Goal: Information Seeking & Learning: Find contact information

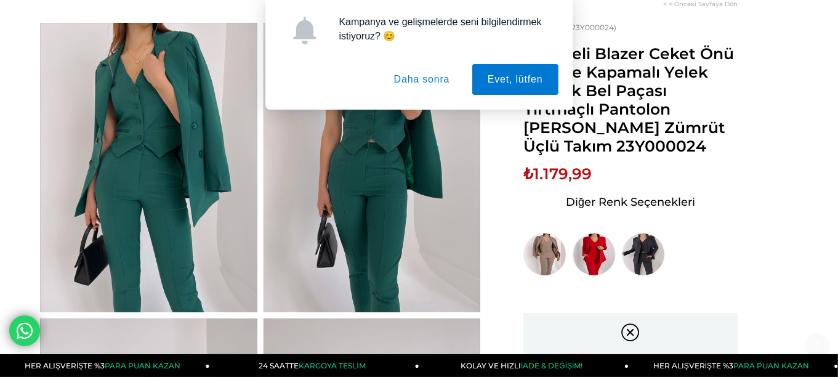
scroll to position [175, 0]
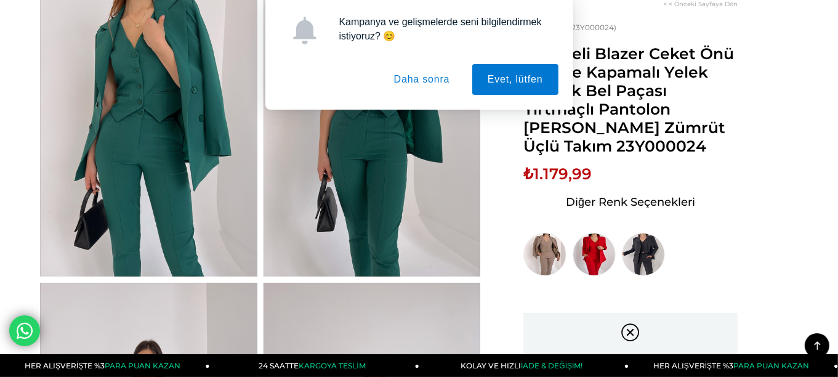
click at [469, 163] on img at bounding box center [372, 131] width 217 height 289
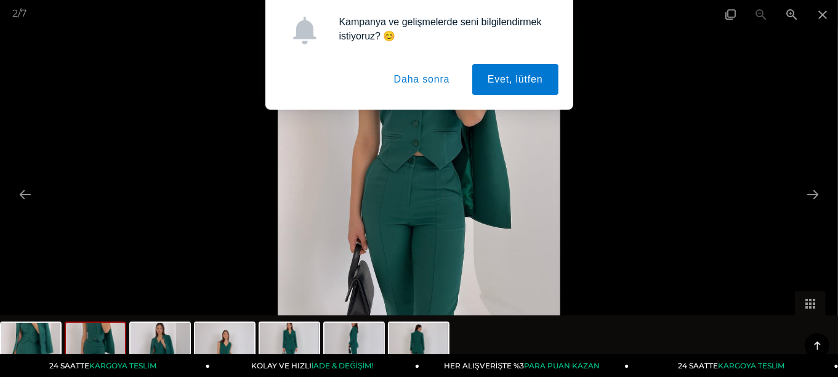
click at [411, 86] on button "Daha sonra" at bounding box center [422, 79] width 87 height 31
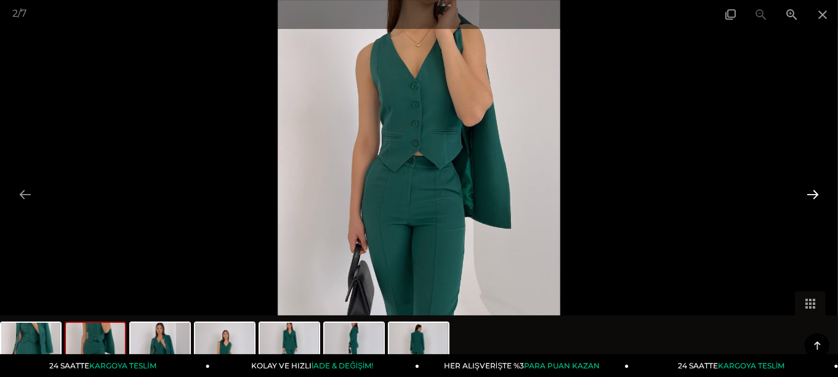
click at [822, 193] on button at bounding box center [813, 194] width 26 height 24
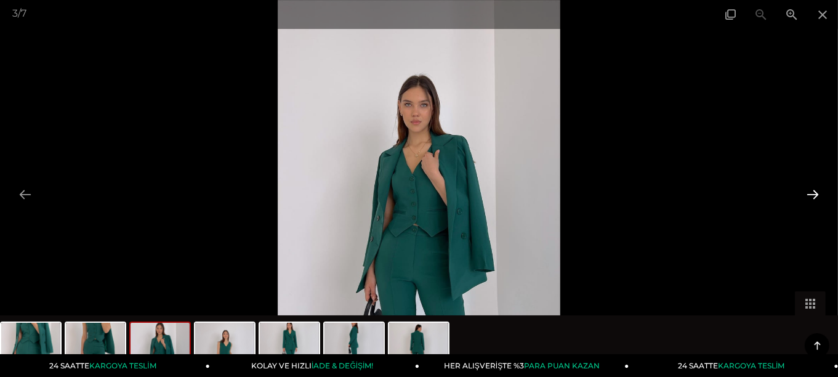
click at [822, 193] on button at bounding box center [813, 194] width 26 height 24
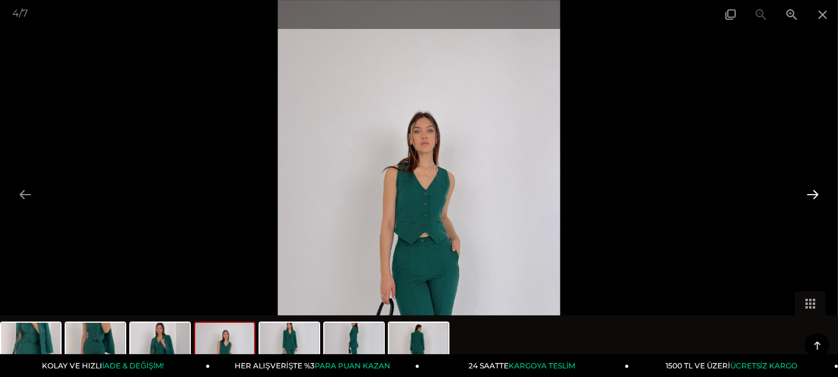
click at [822, 193] on button at bounding box center [813, 194] width 26 height 24
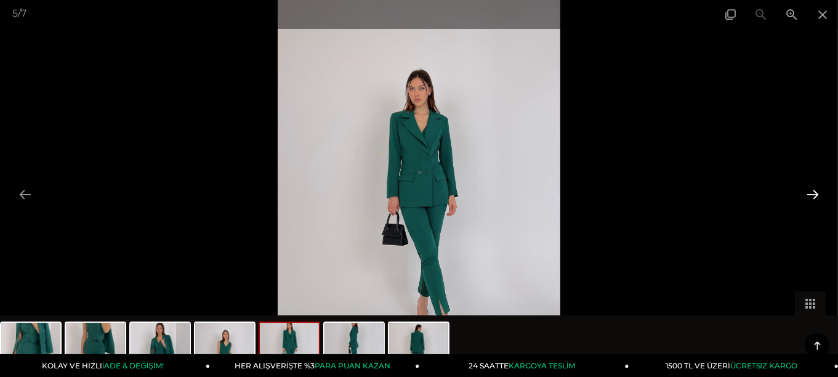
click at [822, 193] on button at bounding box center [813, 194] width 26 height 24
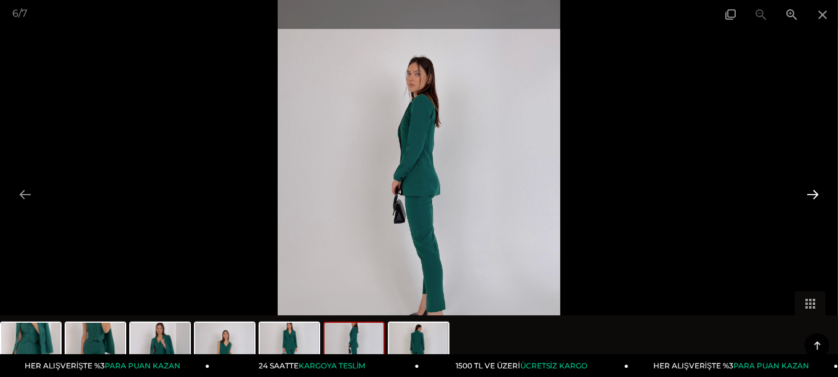
click at [822, 193] on button at bounding box center [813, 194] width 26 height 24
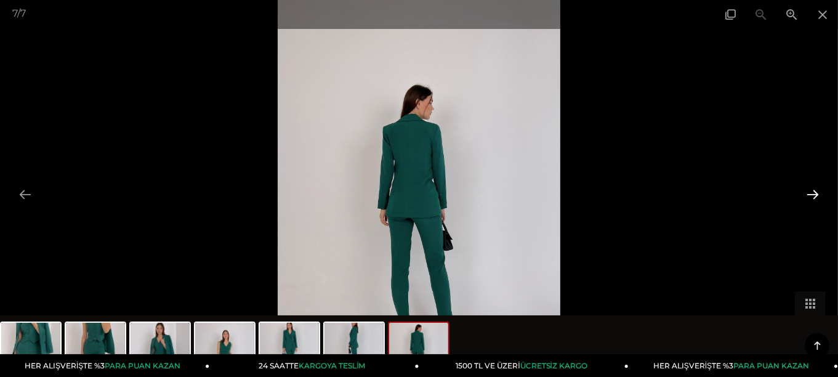
click at [822, 193] on button at bounding box center [813, 194] width 26 height 24
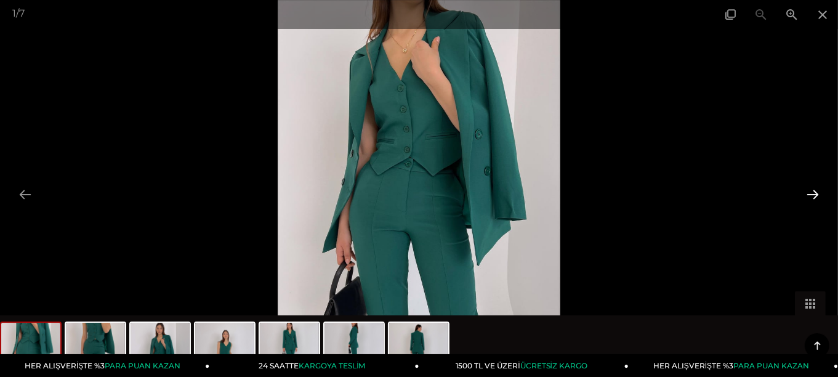
click at [822, 193] on button at bounding box center [813, 194] width 26 height 24
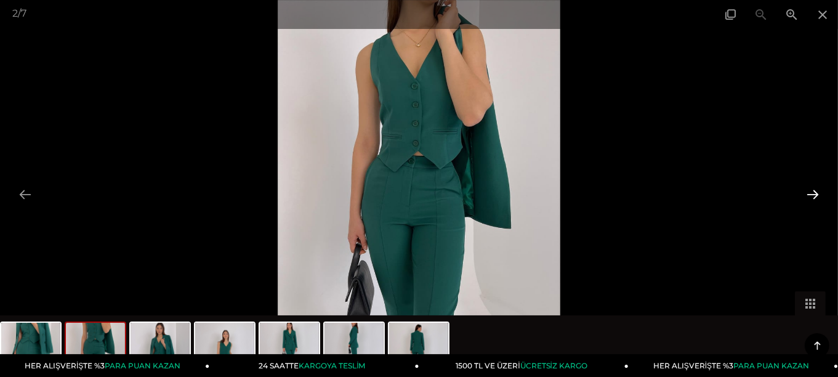
click at [822, 193] on button at bounding box center [813, 194] width 26 height 24
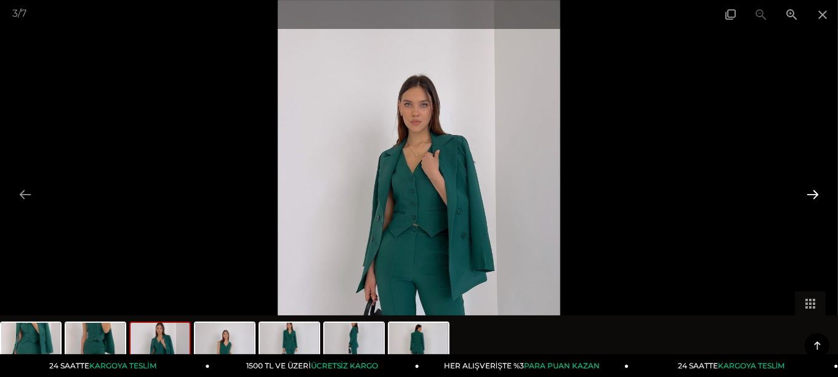
click at [822, 193] on button at bounding box center [813, 194] width 26 height 24
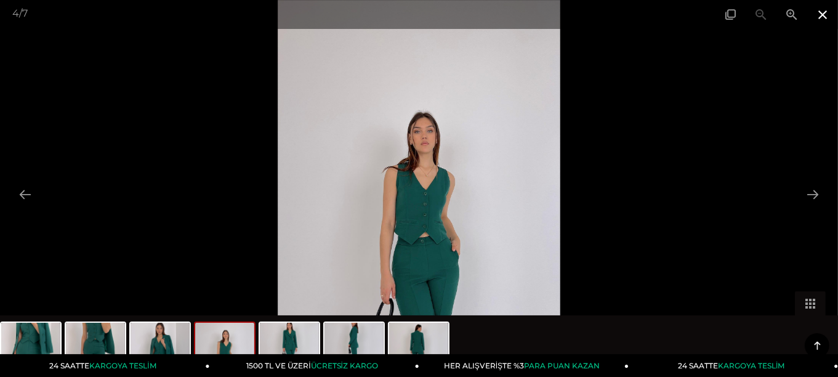
click at [824, 21] on span at bounding box center [822, 14] width 31 height 29
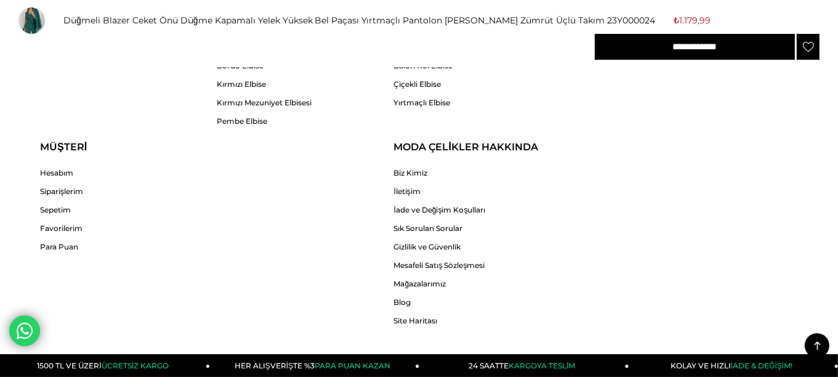
scroll to position [3218, 0]
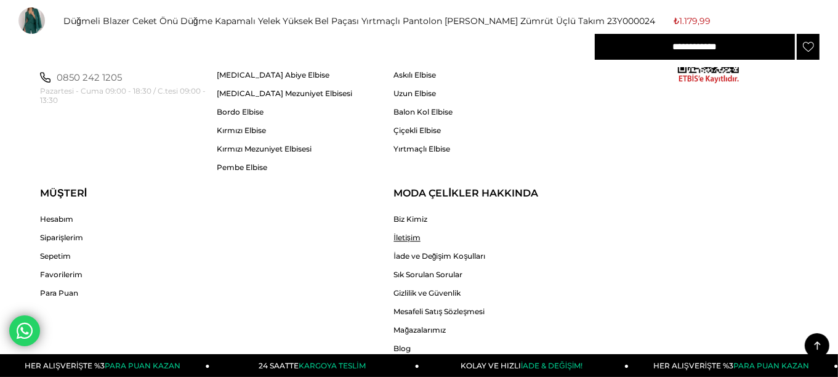
click at [401, 233] on link "İletişim" at bounding box center [440, 237] width 92 height 9
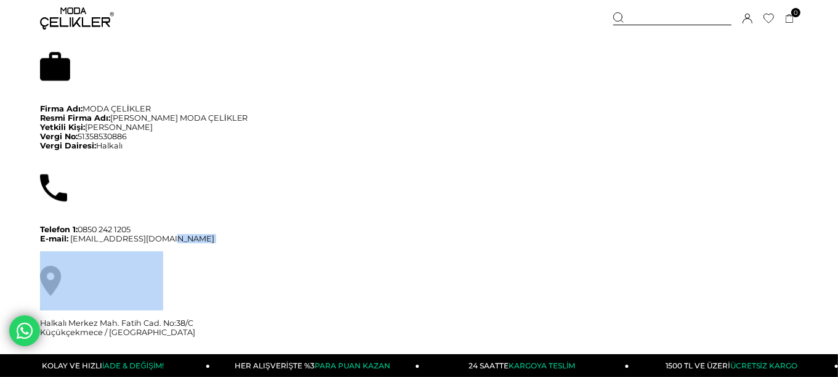
drag, startPoint x: 171, startPoint y: 240, endPoint x: 96, endPoint y: 254, distance: 76.6
click at [96, 254] on div "Firma Adı: MODA ÇELİKLER Resmi Firma Adı: RECEP ÇELİK MODA ÇELİKLER Yetkili Kiş…" at bounding box center [419, 204] width 758 height 334
drag, startPoint x: 69, startPoint y: 237, endPoint x: 171, endPoint y: 243, distance: 101.8
click at [171, 243] on p "Telefon 1: 0850 242 1205 E-mail: info@modacelikler.com" at bounding box center [419, 234] width 758 height 18
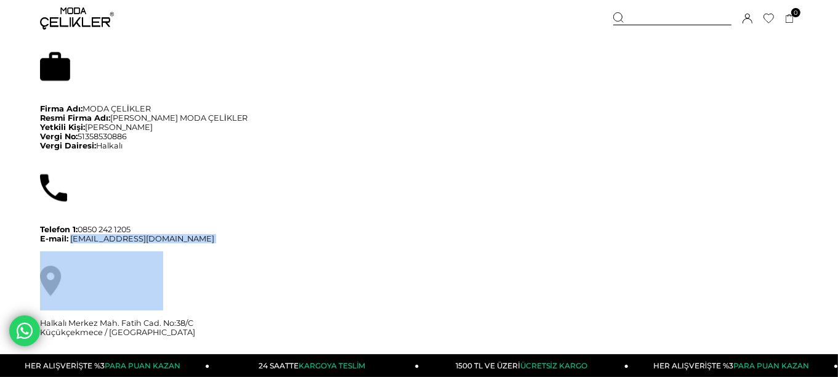
drag, startPoint x: 159, startPoint y: 233, endPoint x: 171, endPoint y: 249, distance: 19.3
click at [171, 249] on div "Firma Adı: MODA ÇELİKLER Resmi Firma Adı: RECEP ÇELİK MODA ÇELİKLER Yetkili Kiş…" at bounding box center [419, 204] width 758 height 334
copy div "info@modacelikler.com"
